Goal: Transaction & Acquisition: Subscribe to service/newsletter

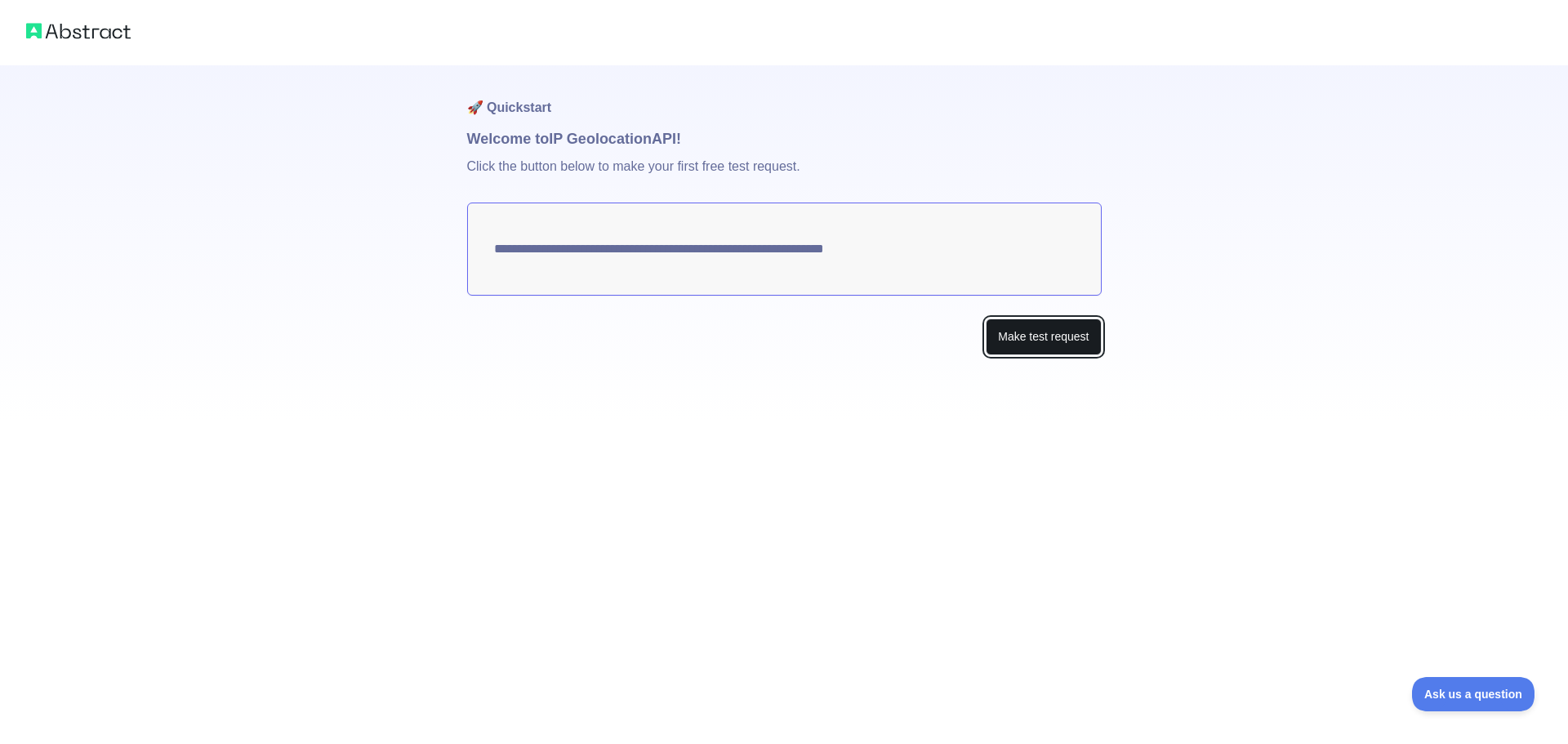
click at [1061, 337] on button "Make test request" at bounding box center [1043, 337] width 115 height 36
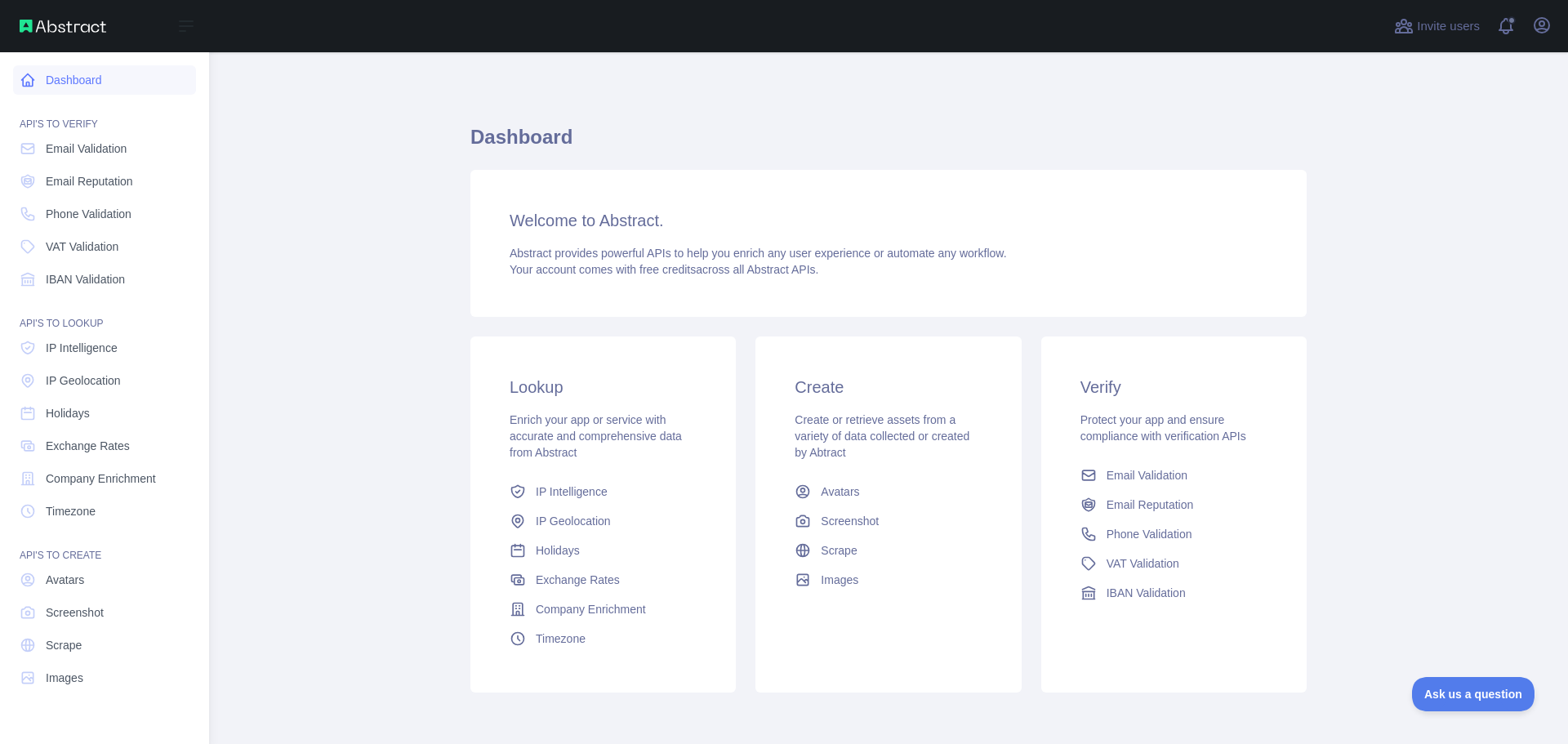
click at [21, 90] on link "Dashboard" at bounding box center [104, 80] width 183 height 30
click at [33, 79] on icon at bounding box center [28, 80] width 12 height 12
click at [100, 376] on span "IP Geolocation" at bounding box center [83, 381] width 75 height 17
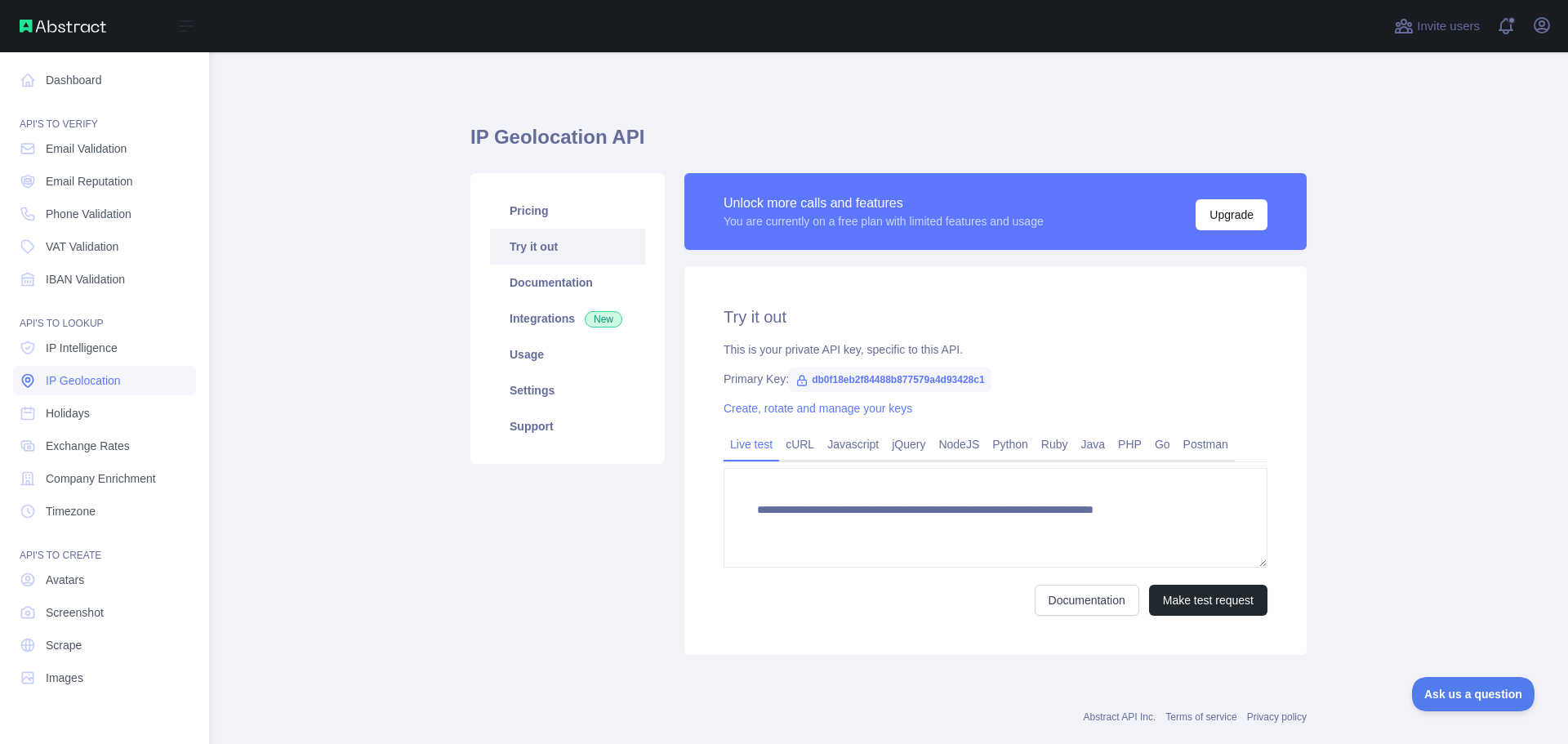
type textarea "**********"
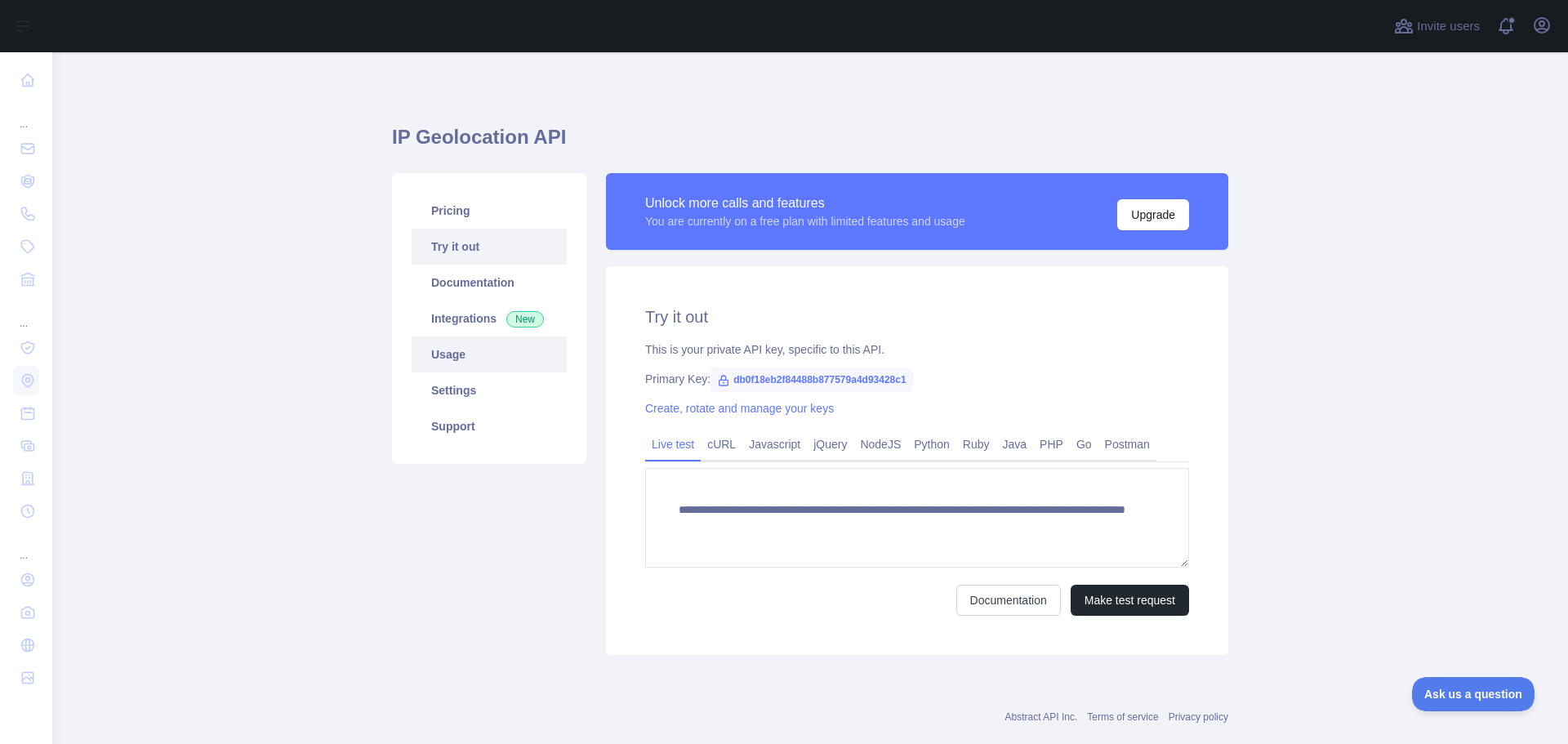
click at [473, 361] on link "Usage" at bounding box center [489, 353] width 155 height 36
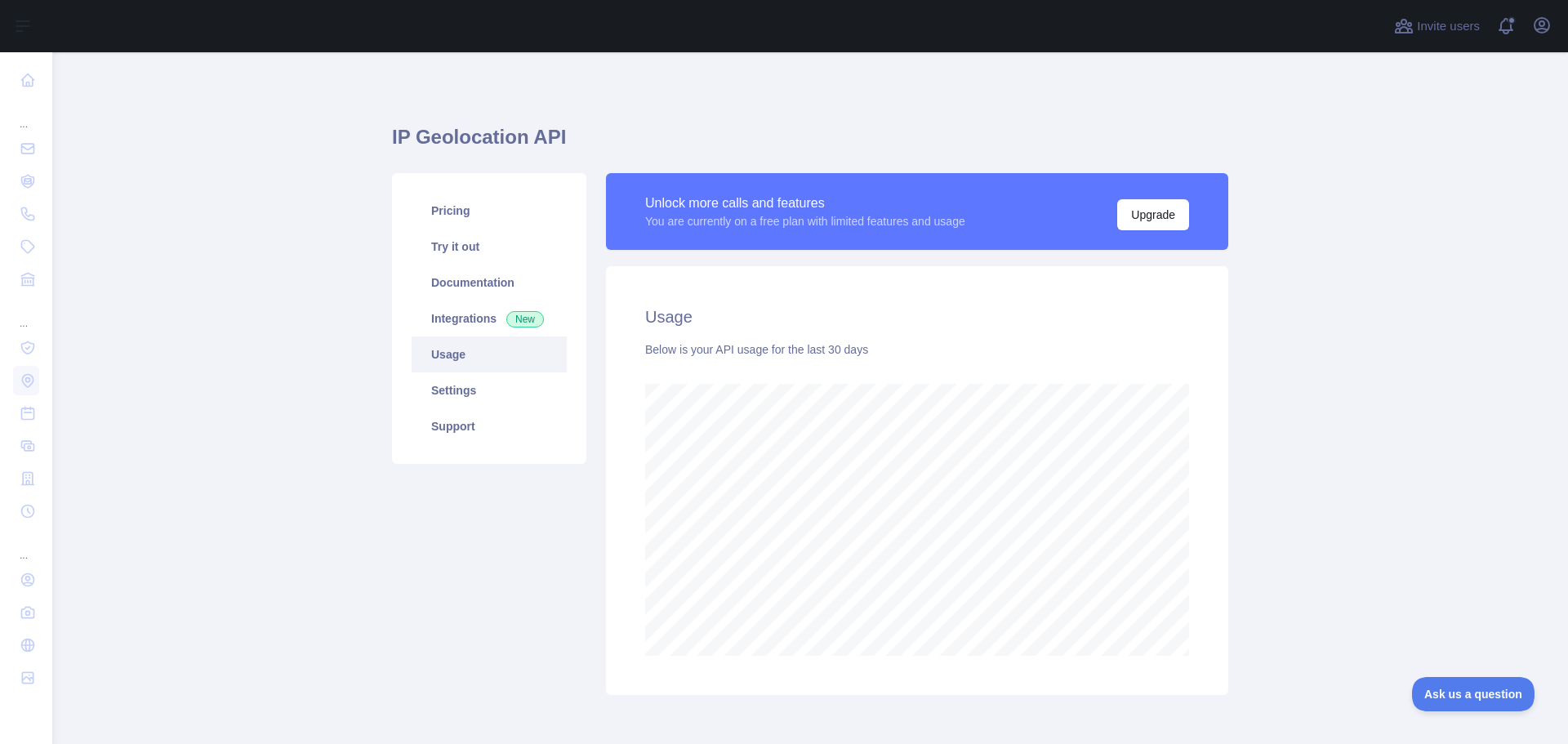
scroll to position [691, 1504]
click at [449, 254] on link "Try it out" at bounding box center [489, 246] width 155 height 36
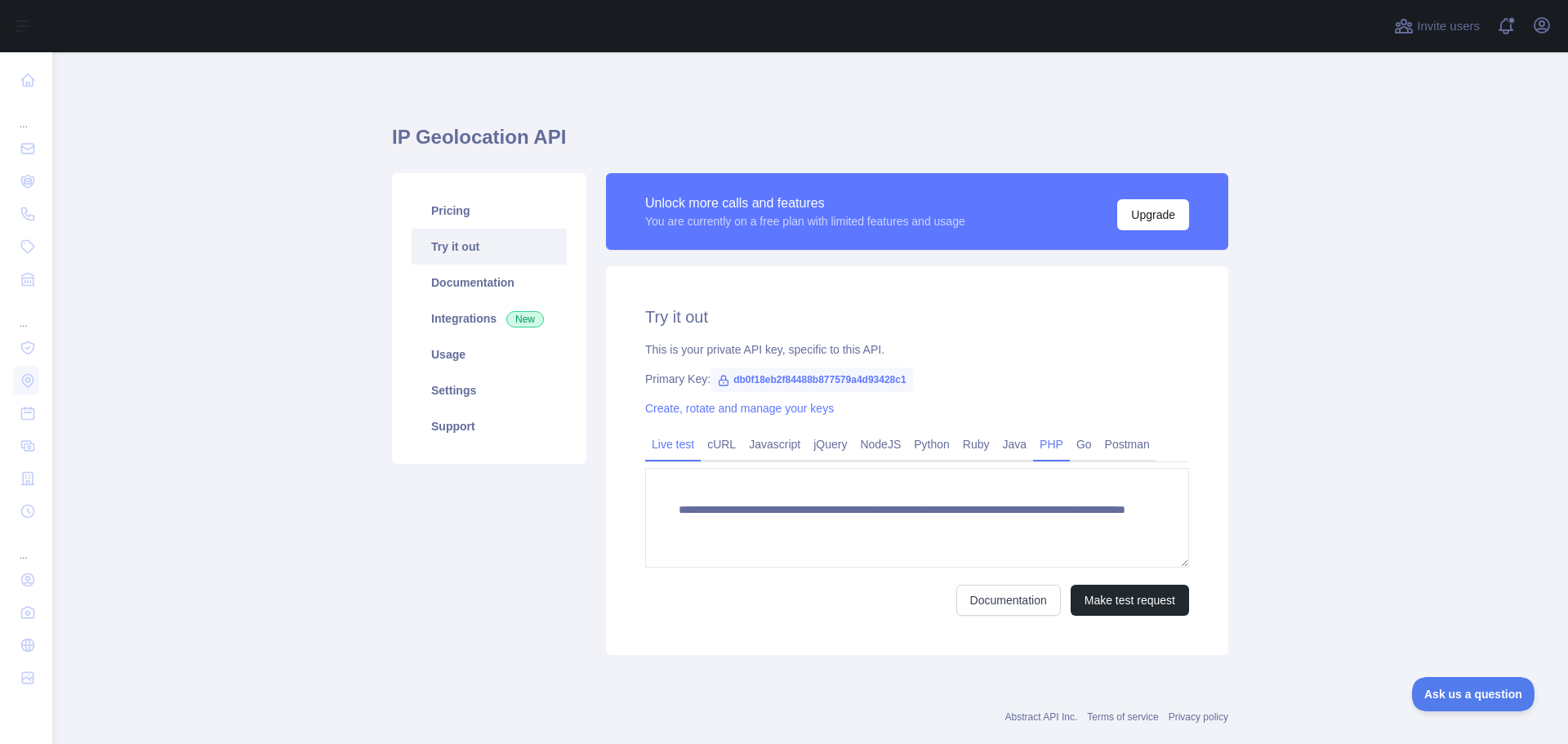
click at [1033, 447] on link "PHP" at bounding box center [1051, 444] width 36 height 26
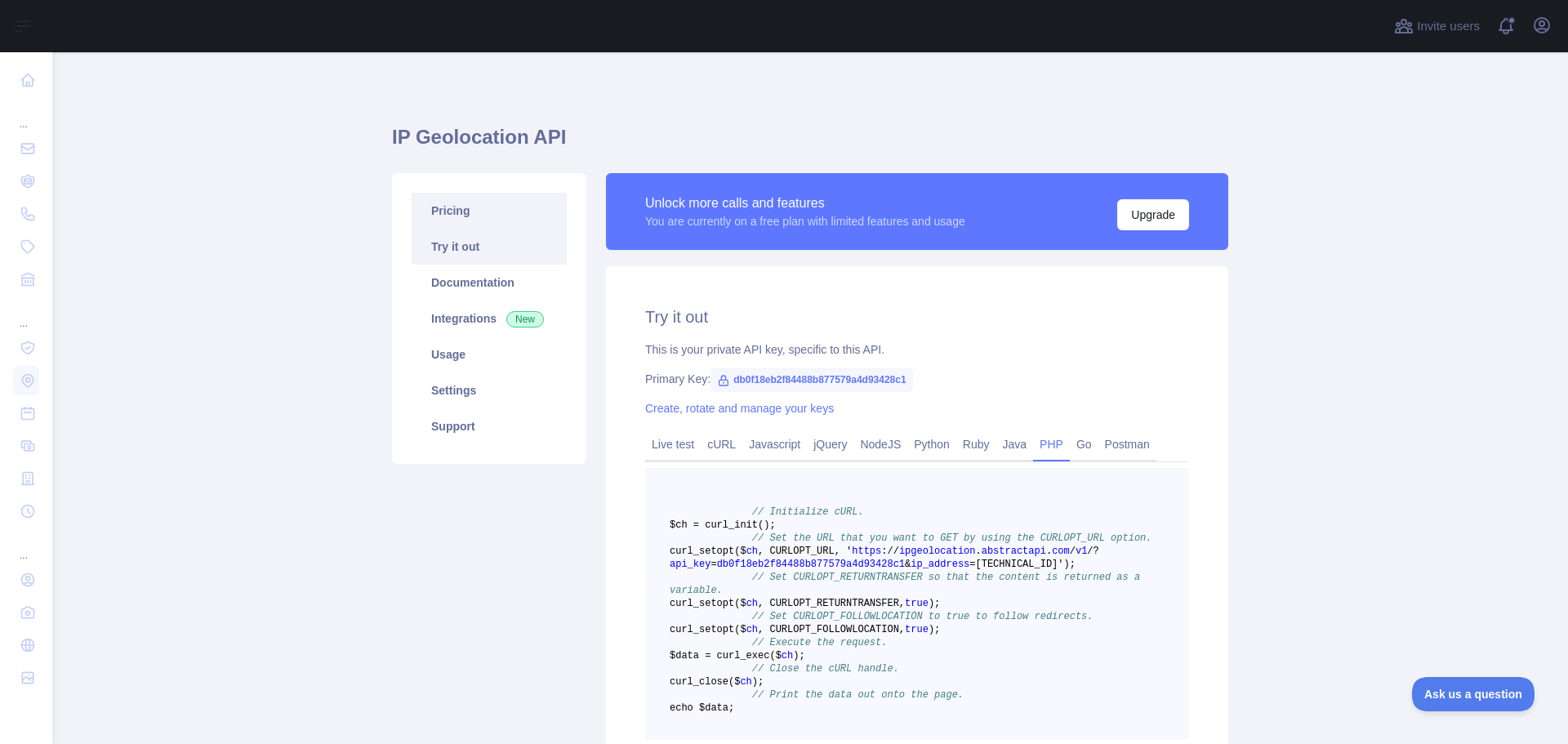
click at [463, 206] on link "Pricing" at bounding box center [489, 210] width 155 height 36
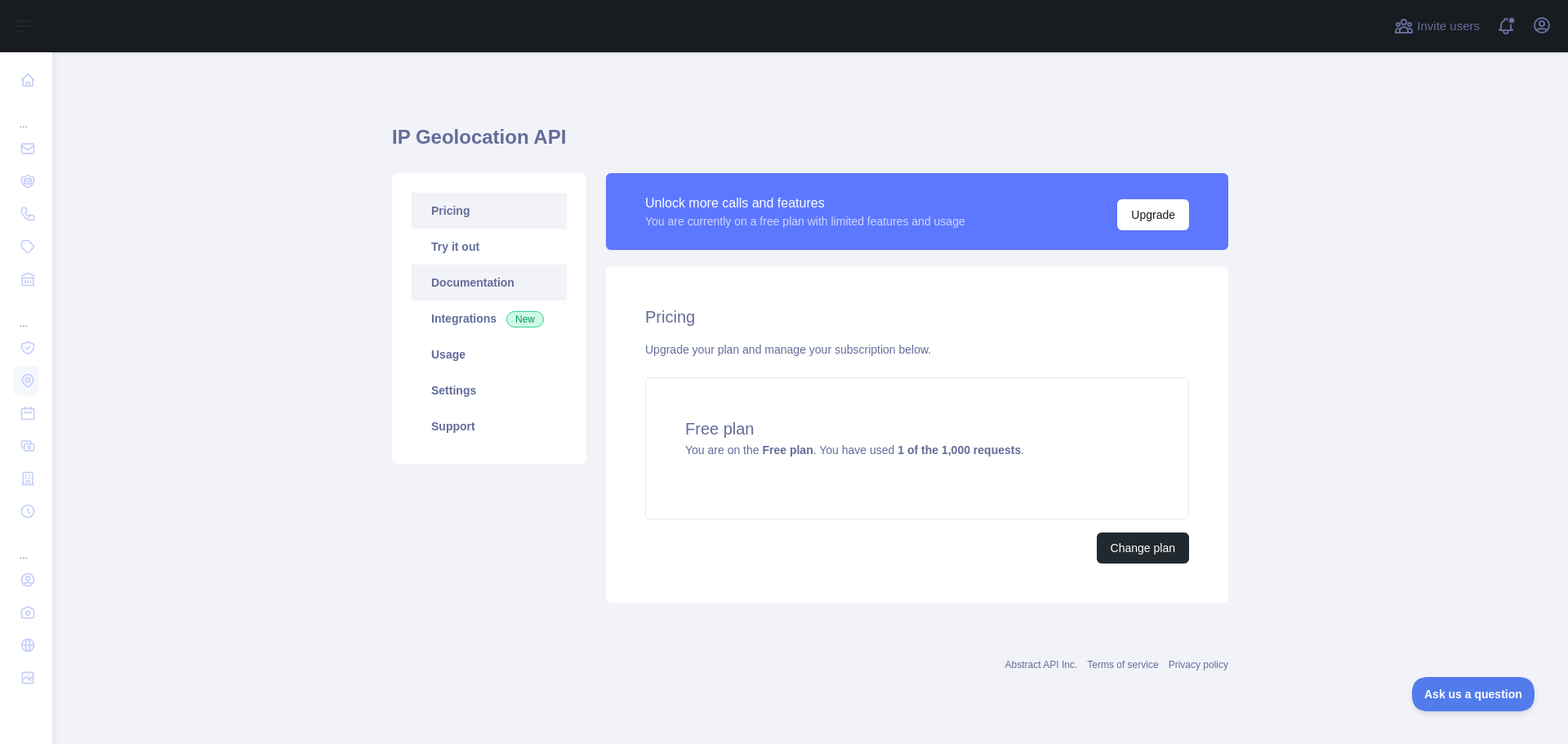
click at [483, 268] on link "Documentation" at bounding box center [489, 282] width 155 height 36
